Goal: Task Accomplishment & Management: Manage account settings

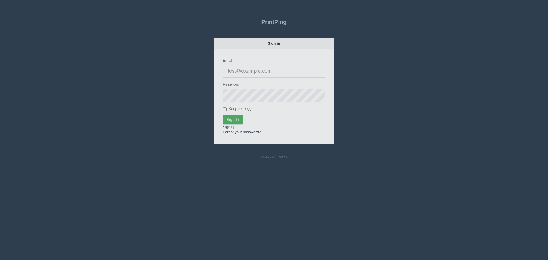
type input "[PERSON_NAME][EMAIL_ADDRESS][DOMAIN_NAME]"
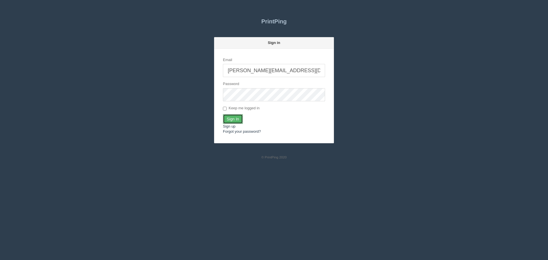
click at [235, 120] on input "Sign In" at bounding box center [233, 119] width 20 height 10
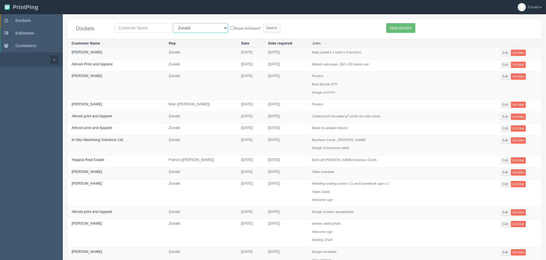
click at [187, 29] on select "All Users [PERSON_NAME] Test 1 [PERSON_NAME] [PERSON_NAME] [PERSON_NAME] France…" at bounding box center [200, 28] width 55 height 10
select select "8"
click at [173, 23] on select "All Users [PERSON_NAME] Test 1 [PERSON_NAME] [PERSON_NAME] [PERSON_NAME] France…" at bounding box center [200, 28] width 55 height 10
click at [155, 25] on input "text" at bounding box center [143, 28] width 57 height 10
type input "big"
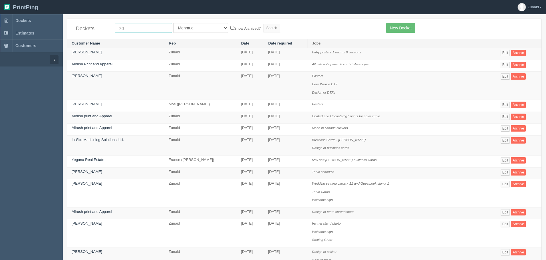
click at [263, 24] on input "Search" at bounding box center [271, 28] width 17 height 9
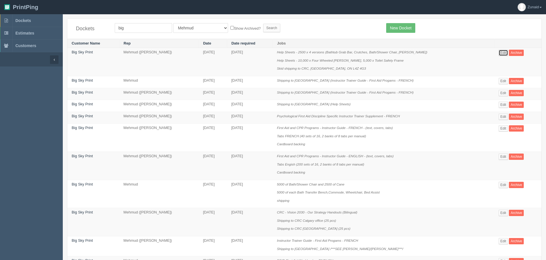
click at [499, 51] on link "Edit" at bounding box center [503, 53] width 9 height 6
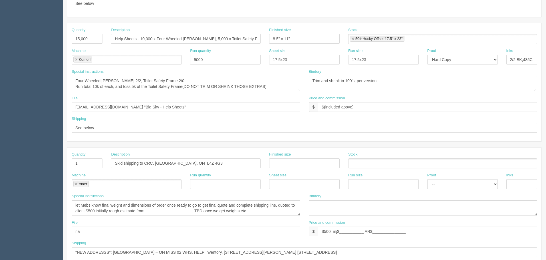
scroll to position [258, 0]
